Goal: Information Seeking & Learning: Learn about a topic

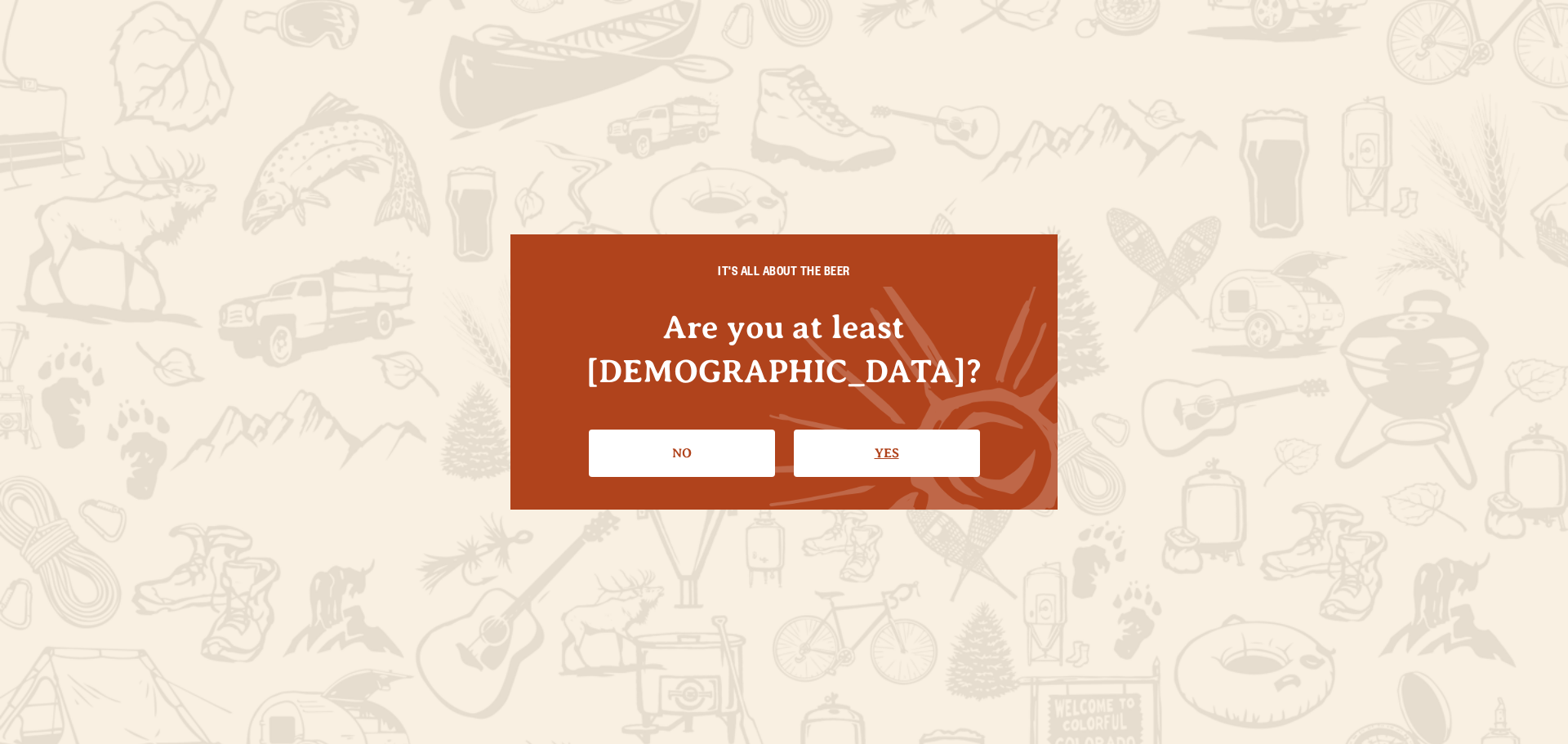
click at [893, 445] on link "Yes" at bounding box center [887, 453] width 186 height 48
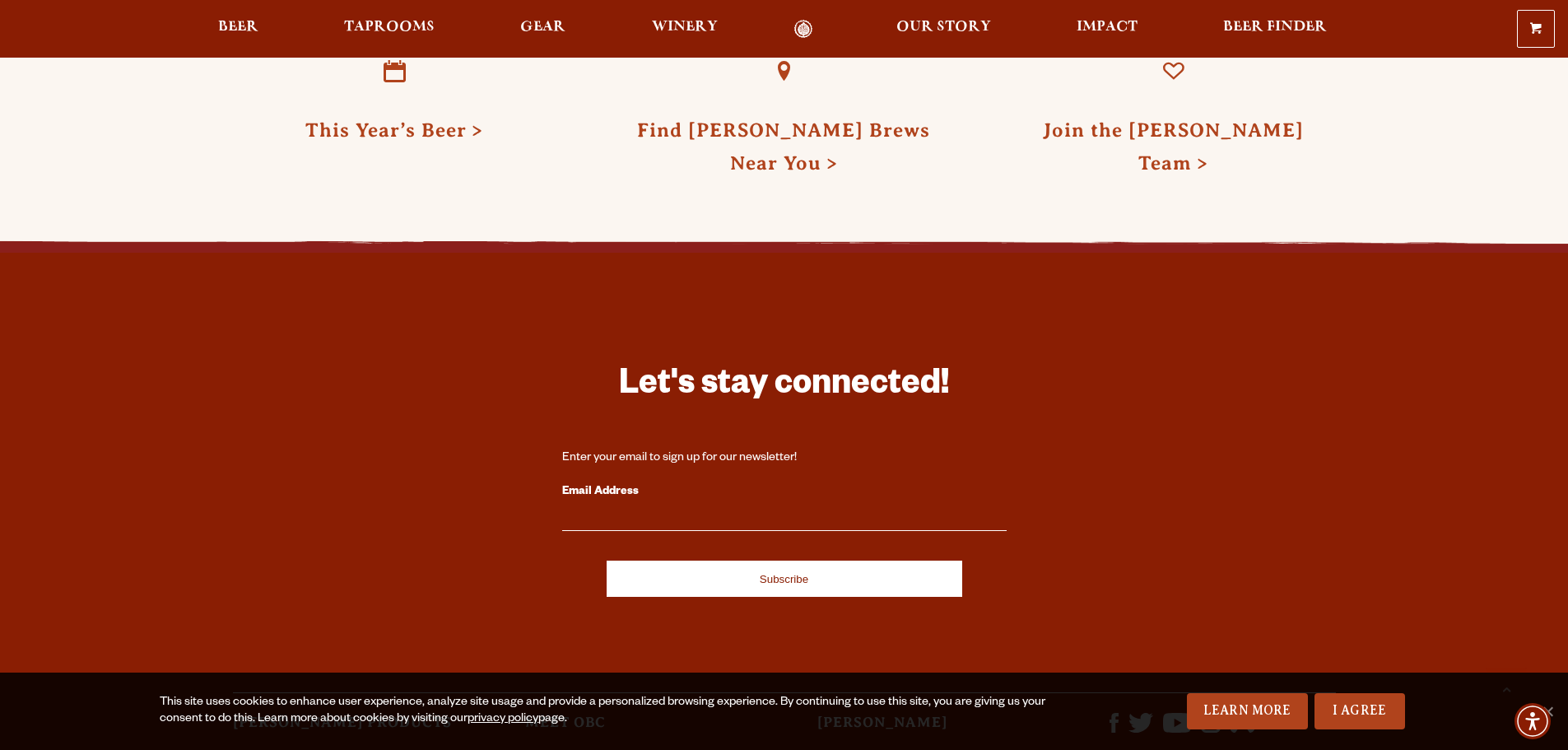
scroll to position [4011, 0]
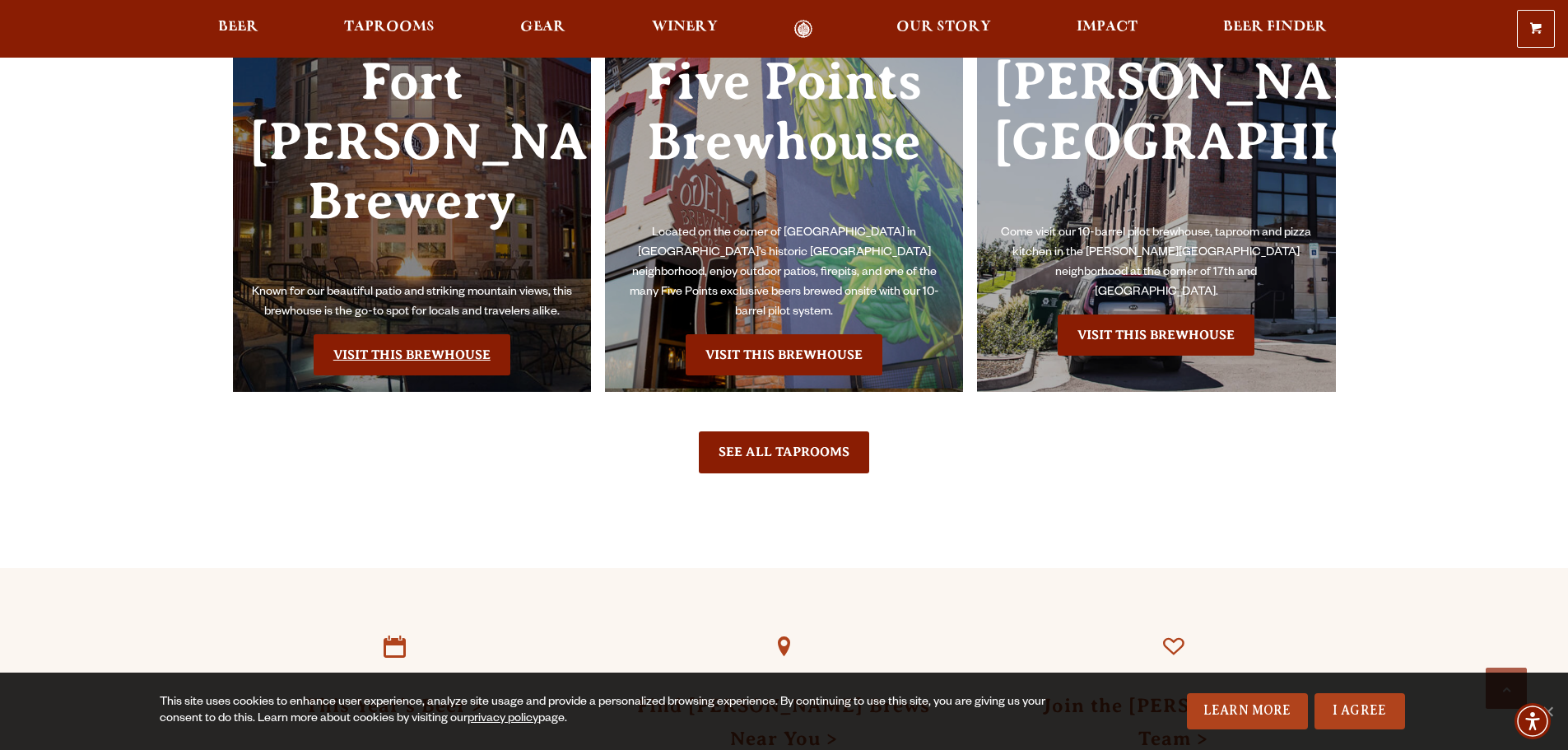
click at [436, 335] on link "Visit this Brewhouse" at bounding box center [411, 355] width 196 height 41
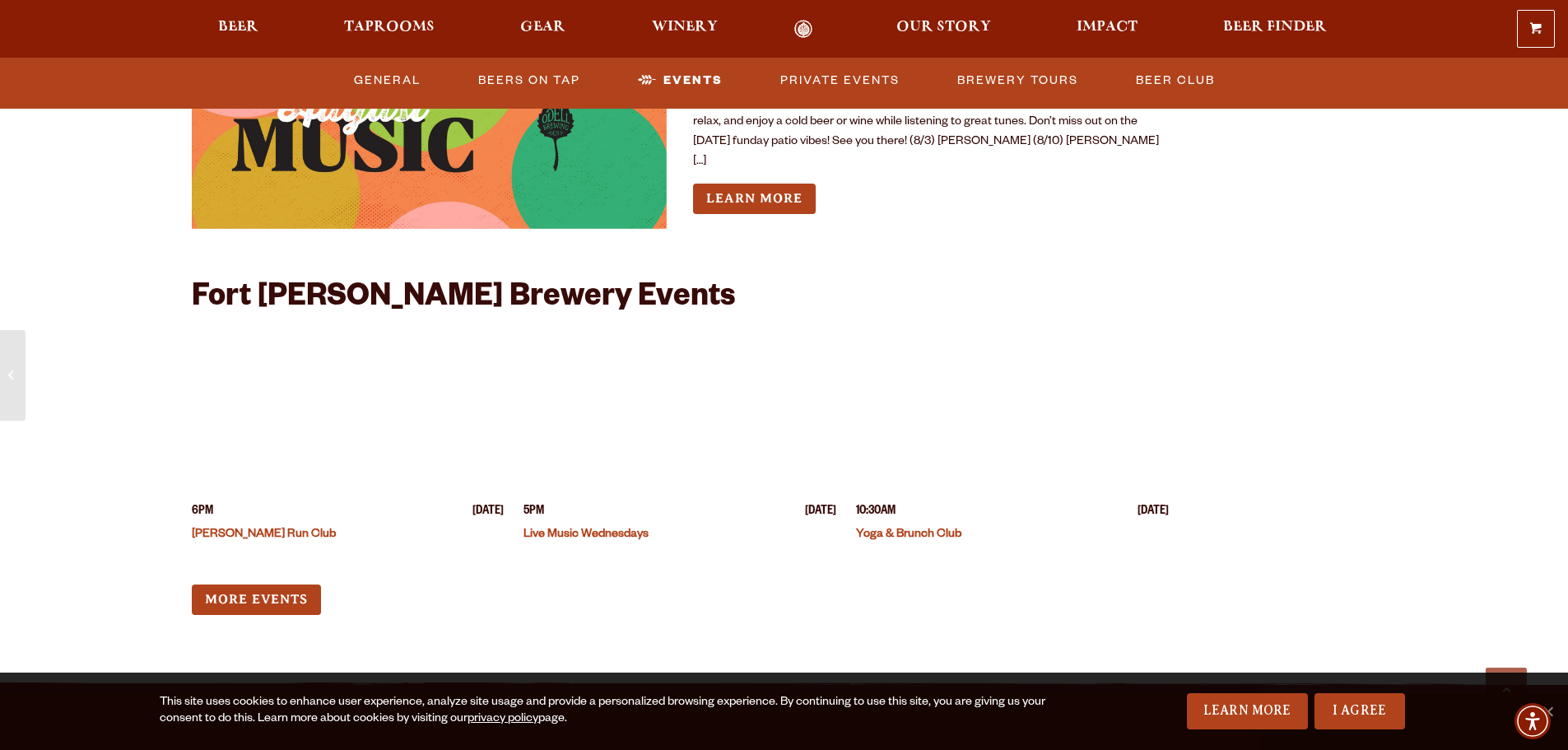
scroll to position [6342, 0]
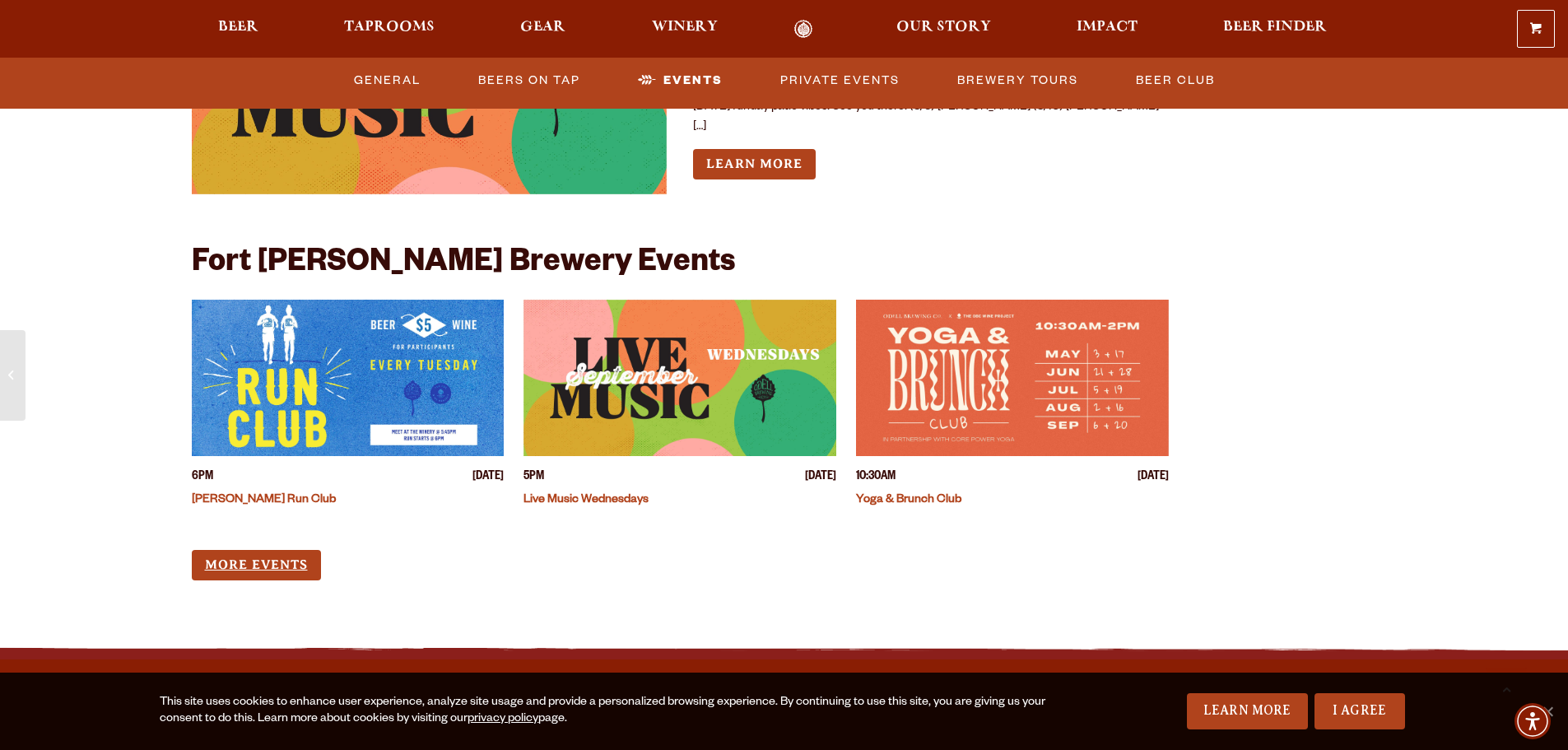
click at [269, 550] on link "More Events" at bounding box center [256, 565] width 129 height 30
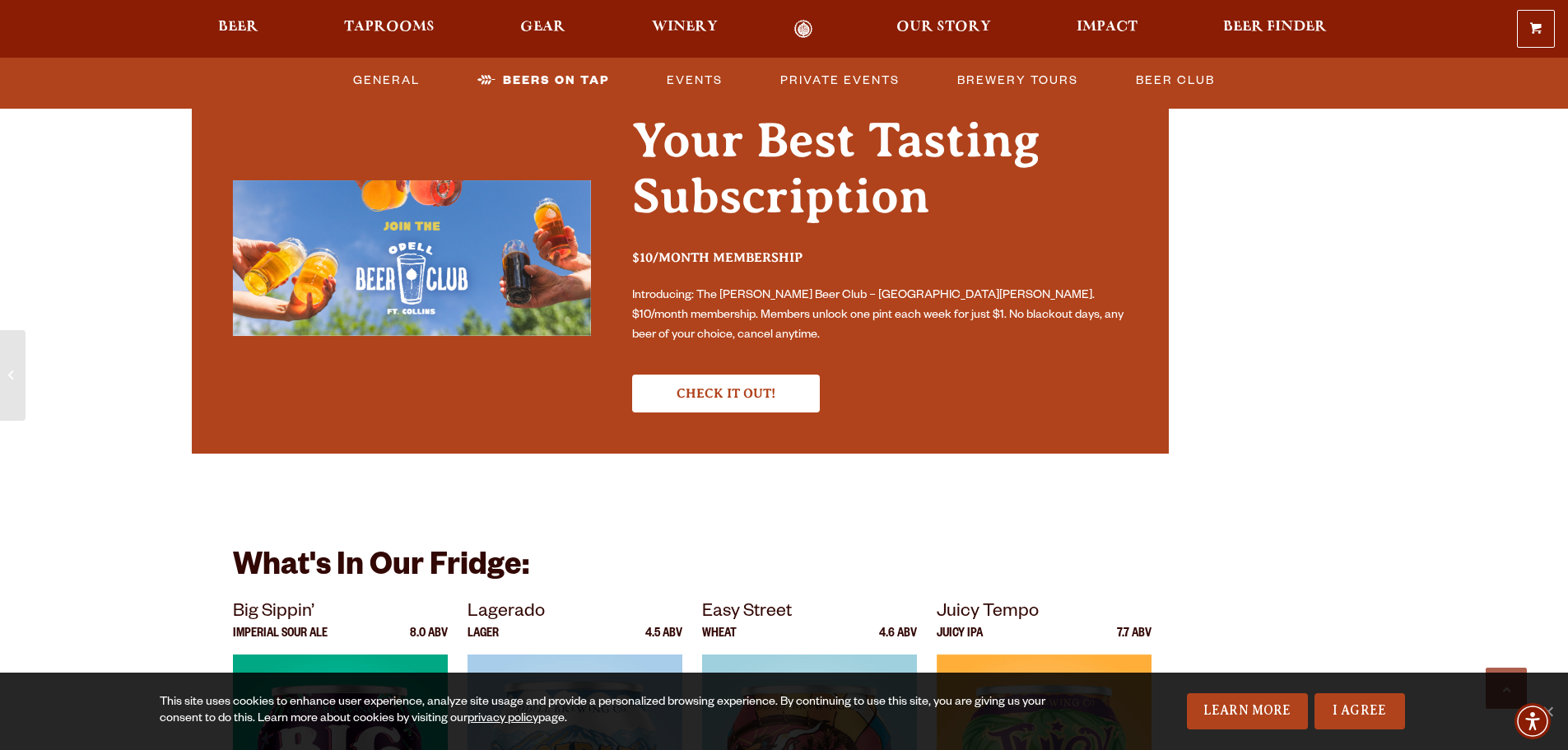
scroll to position [4859, 0]
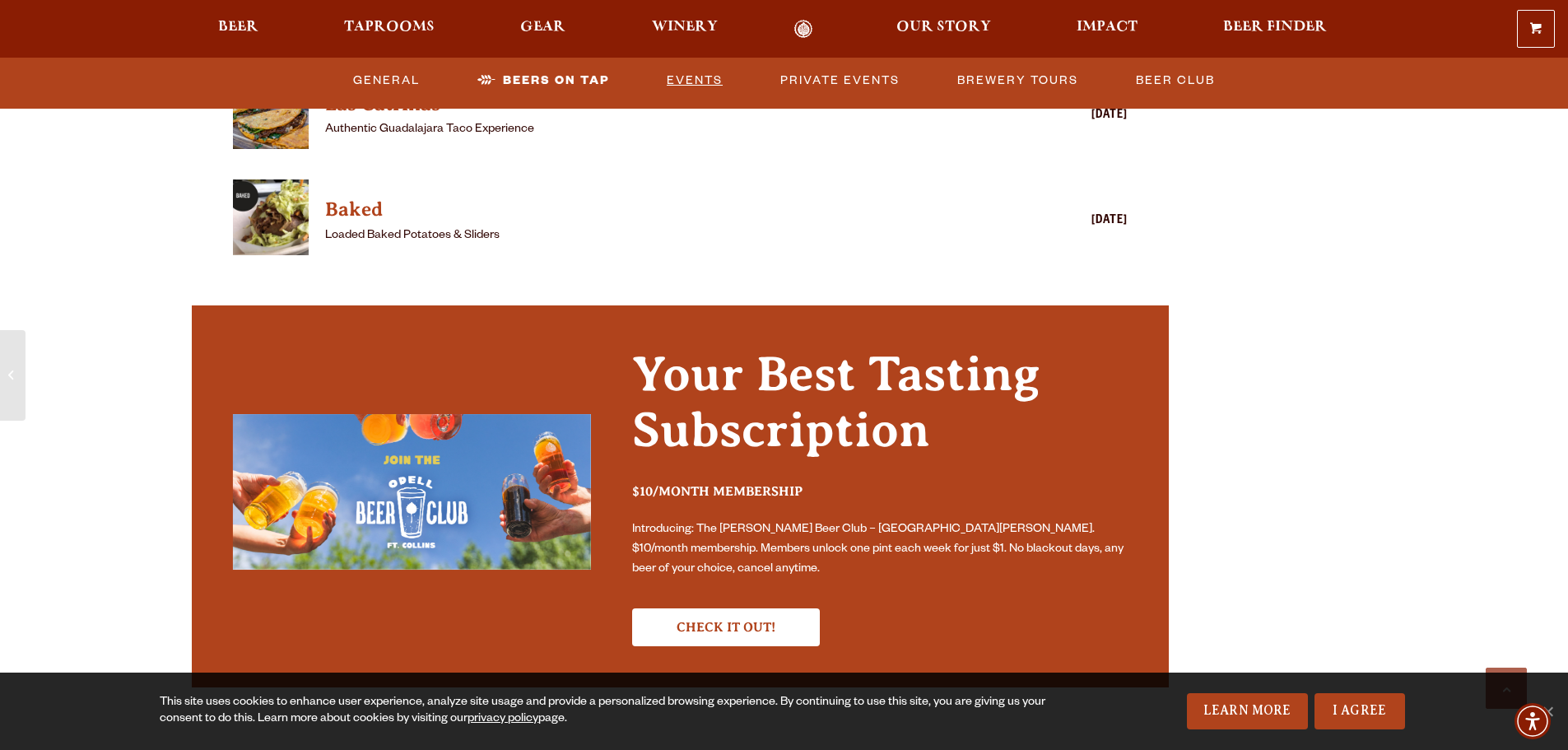
click at [685, 82] on link "Events" at bounding box center [694, 80] width 69 height 38
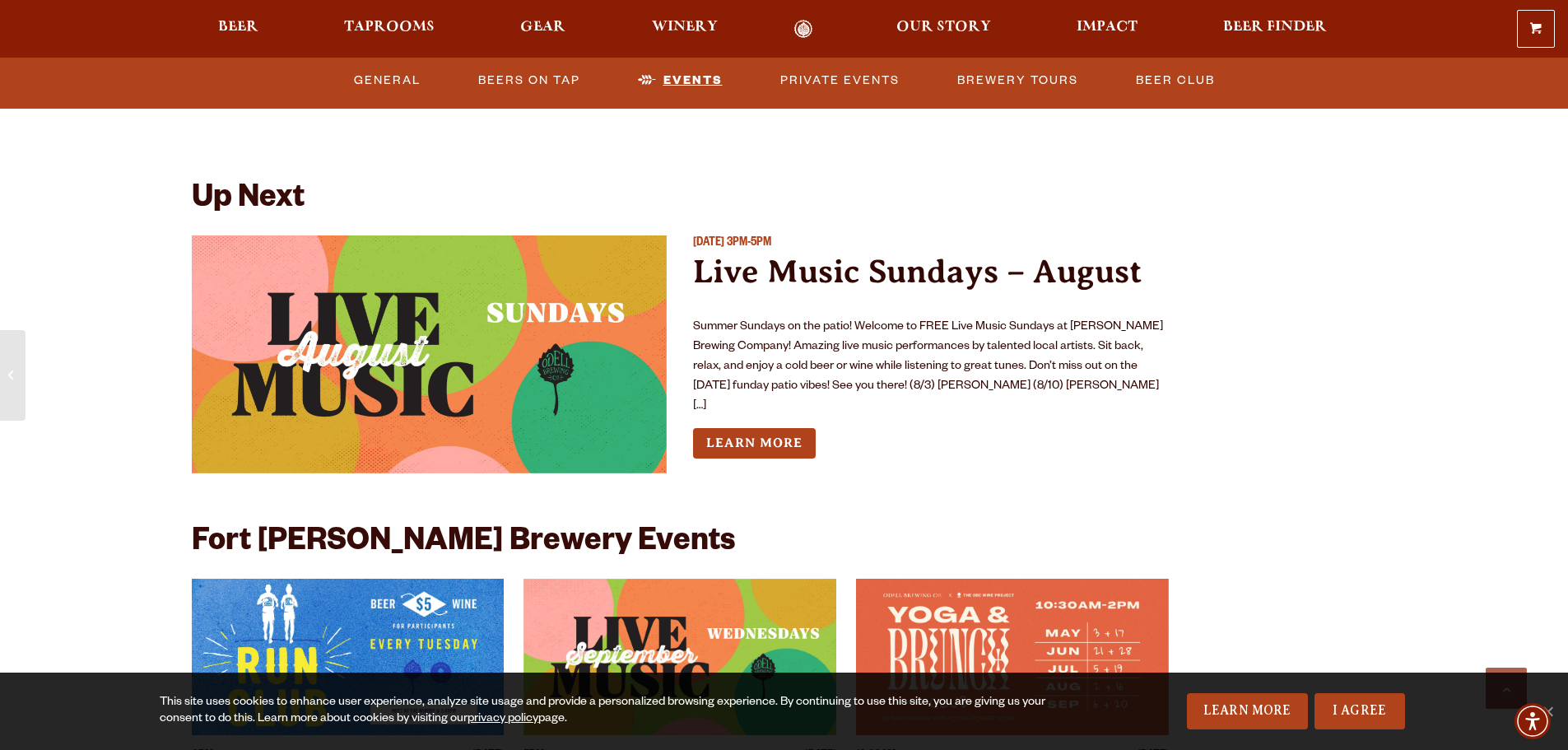
scroll to position [6077, 0]
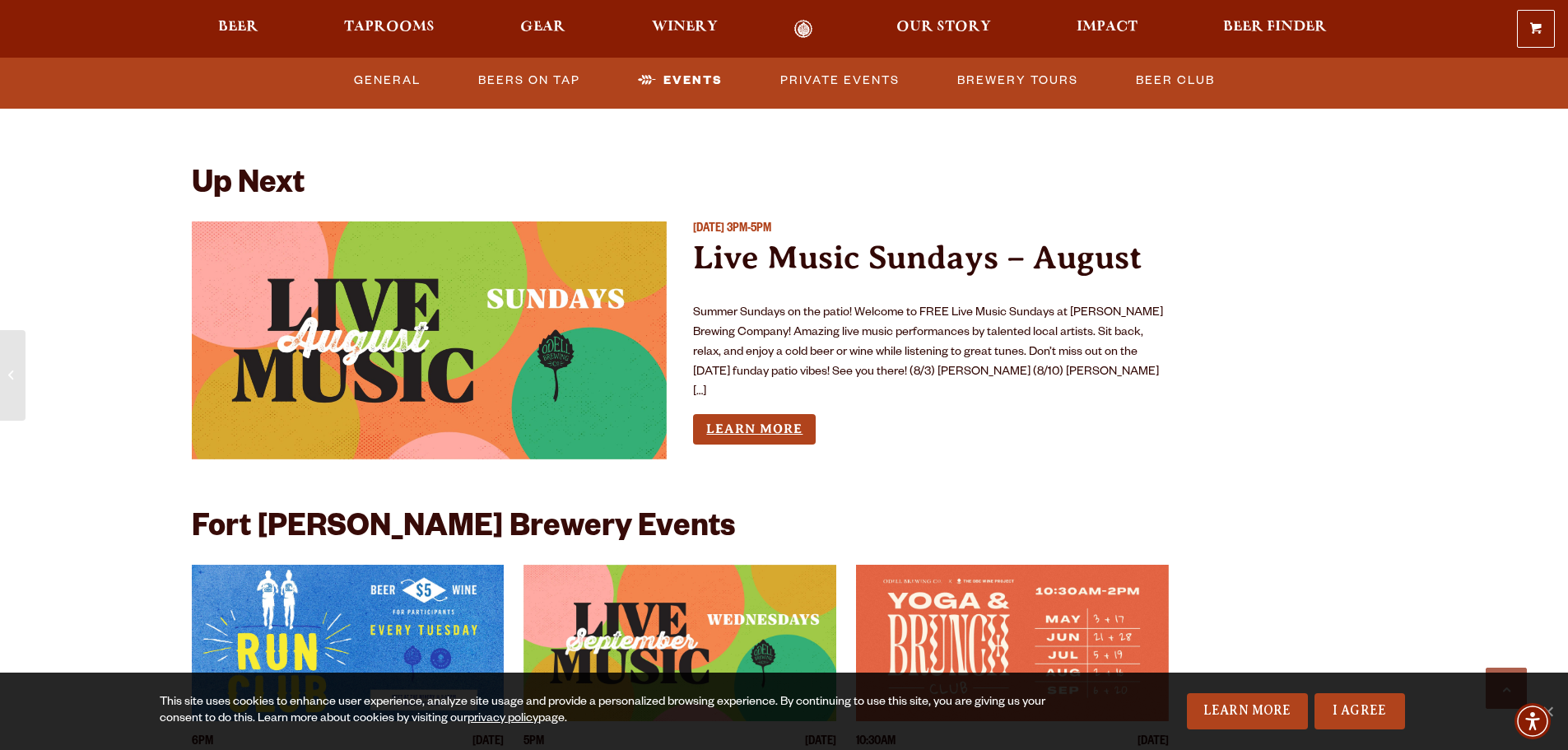
click at [789, 414] on link "Learn More" at bounding box center [754, 429] width 122 height 30
